Goal: Task Accomplishment & Management: Complete application form

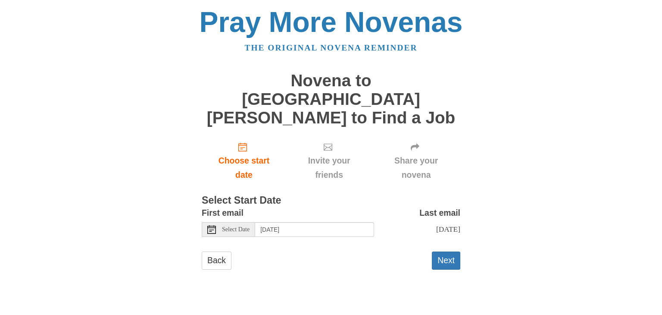
click at [210, 225] on use at bounding box center [211, 229] width 9 height 9
click at [452, 251] on button "Next" at bounding box center [446, 260] width 28 height 18
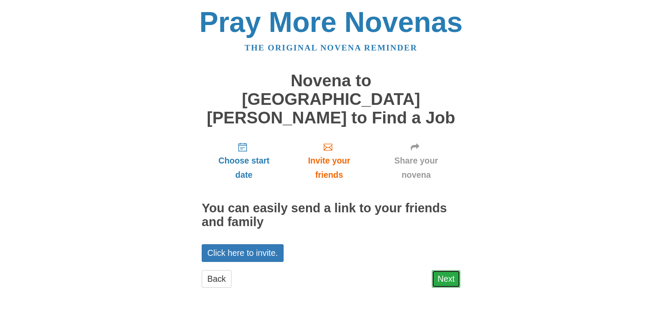
click at [445, 270] on link "Next" at bounding box center [446, 279] width 28 height 18
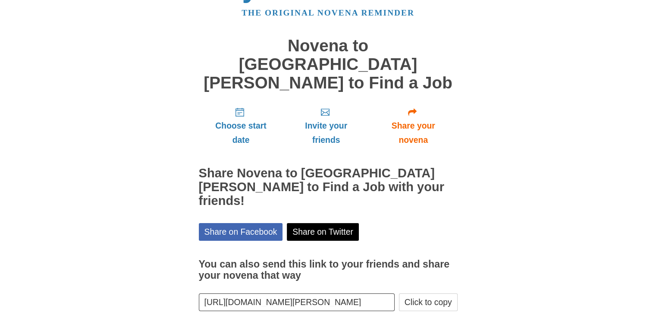
scroll to position [50, 0]
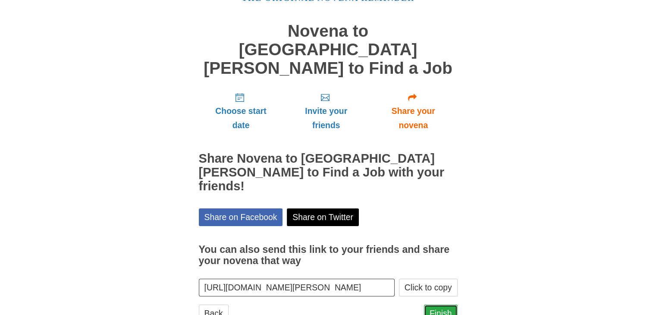
click at [442, 304] on link "Finish" at bounding box center [441, 313] width 34 height 18
